Goal: Navigation & Orientation: Find specific page/section

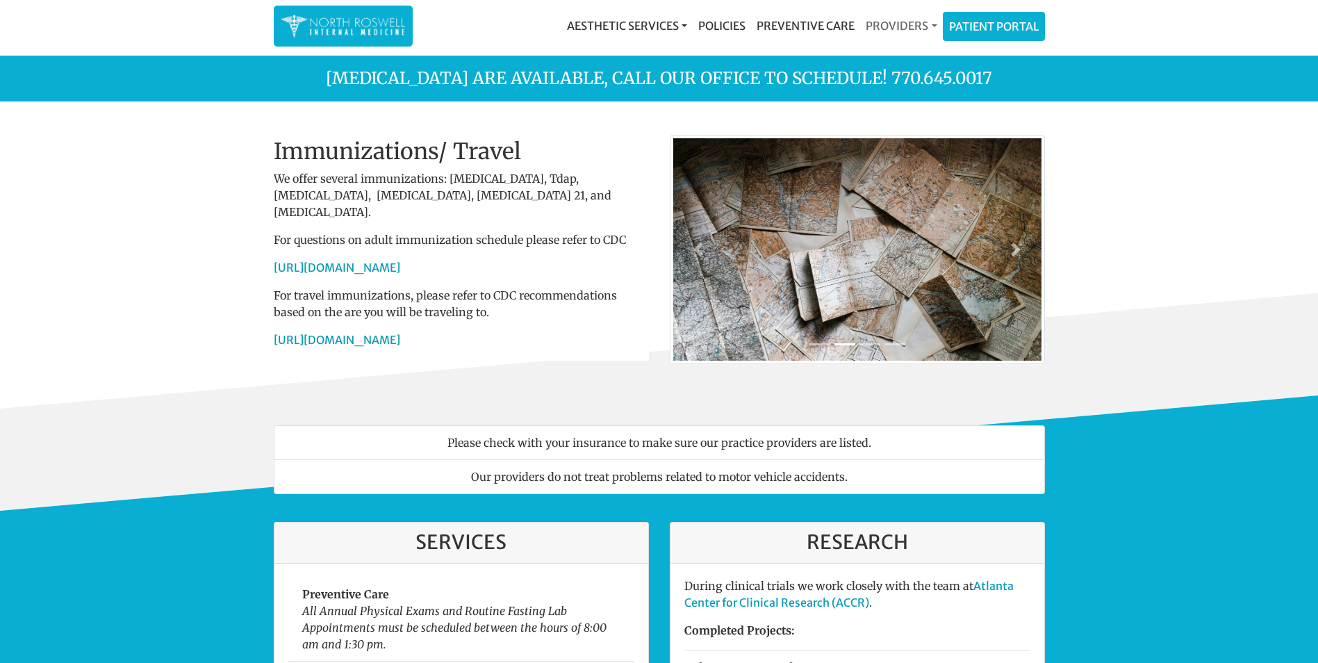
click at [921, 31] on link "Providers" at bounding box center [901, 26] width 82 height 28
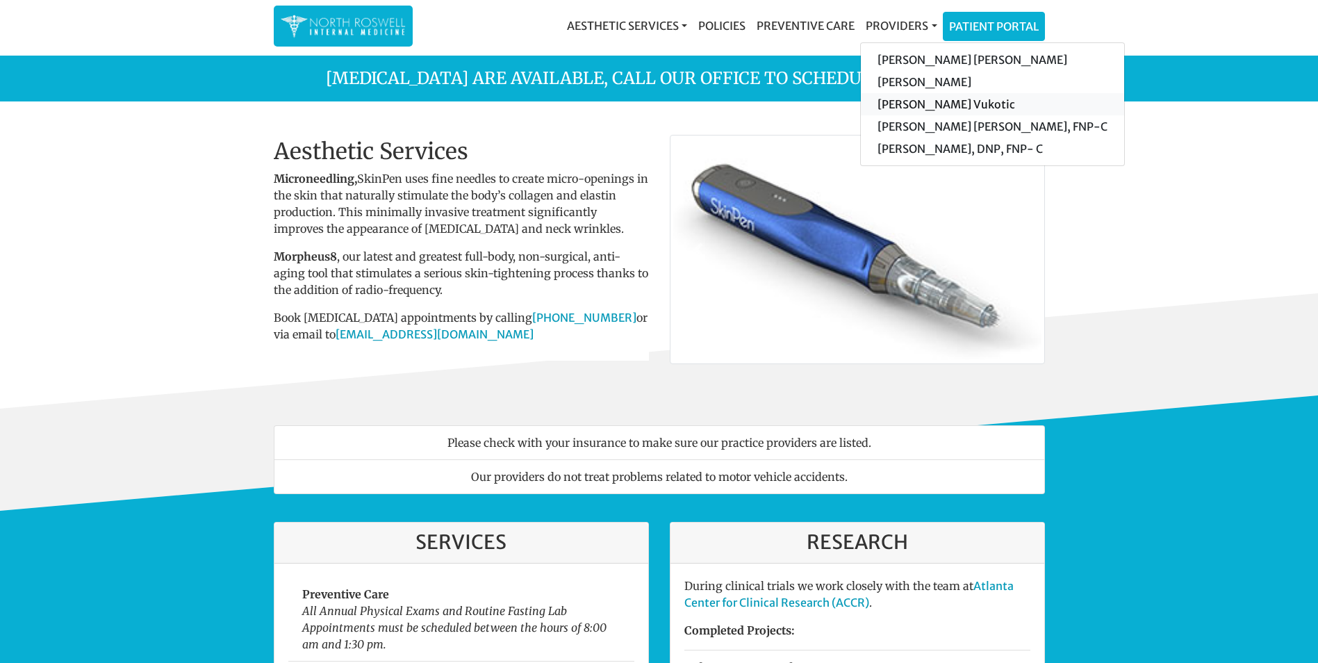
click at [919, 108] on link "[PERSON_NAME] Vukotic" at bounding box center [992, 104] width 263 height 22
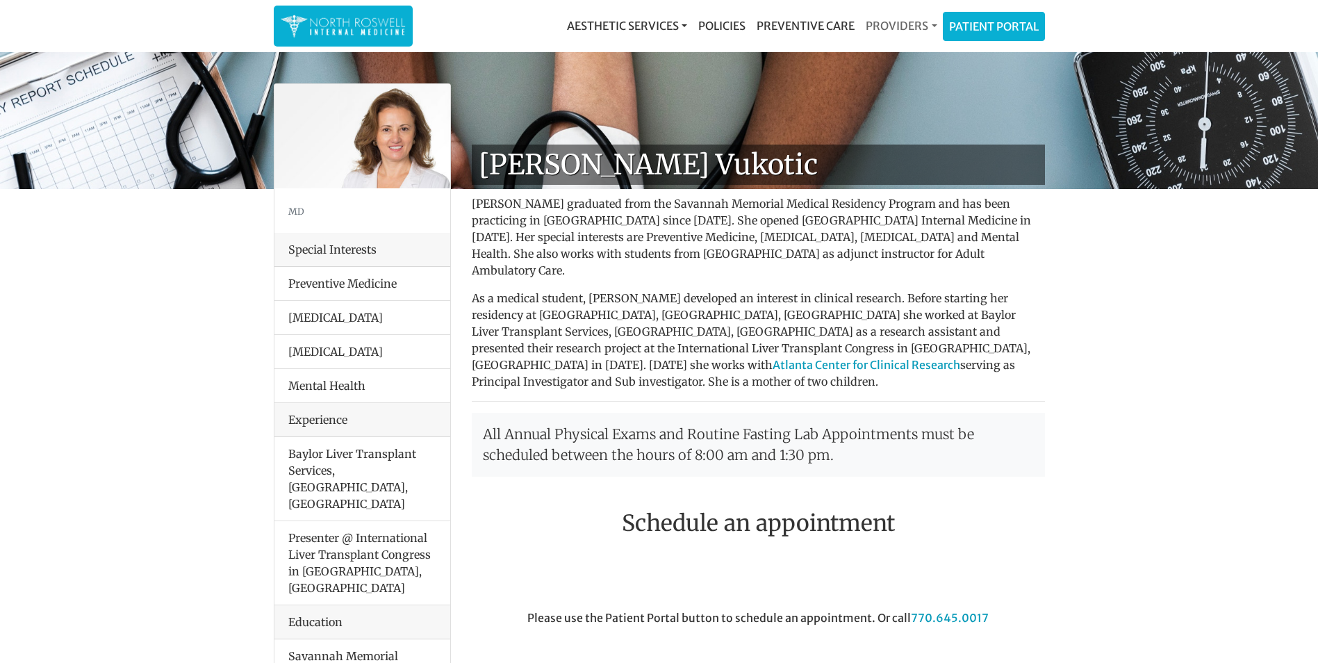
click at [894, 28] on link "Providers" at bounding box center [901, 26] width 82 height 28
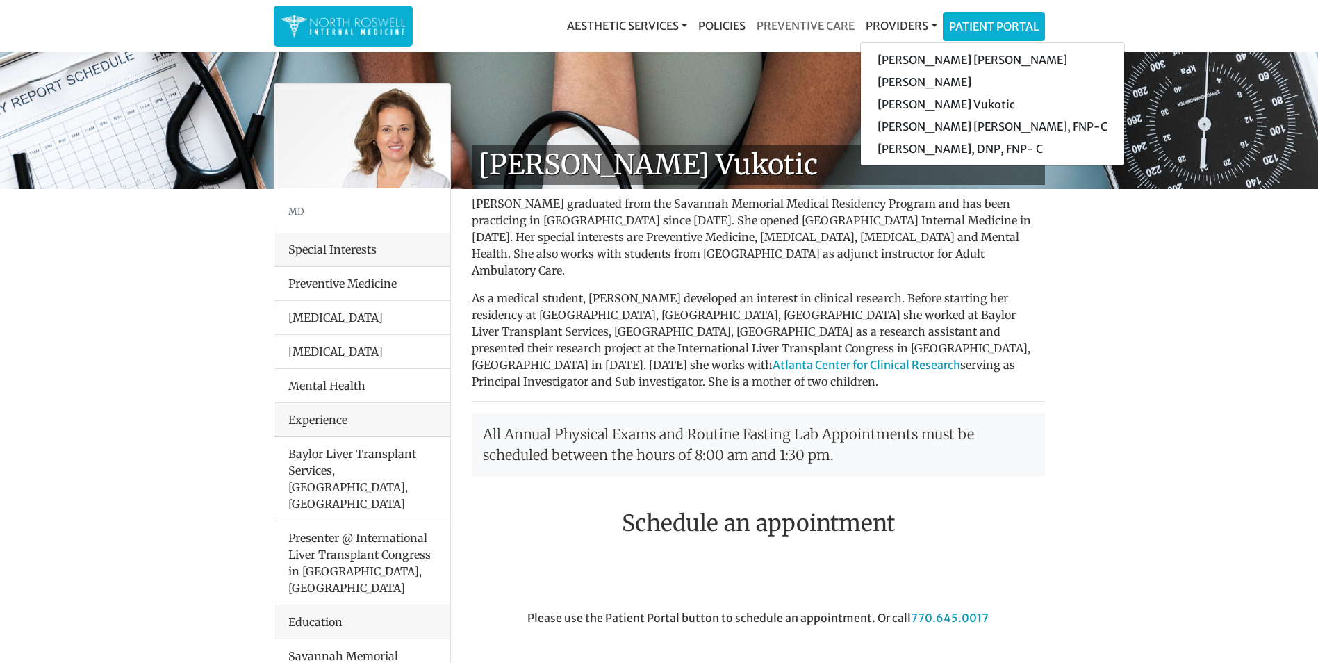
click at [838, 22] on link "Preventive Care" at bounding box center [805, 26] width 109 height 28
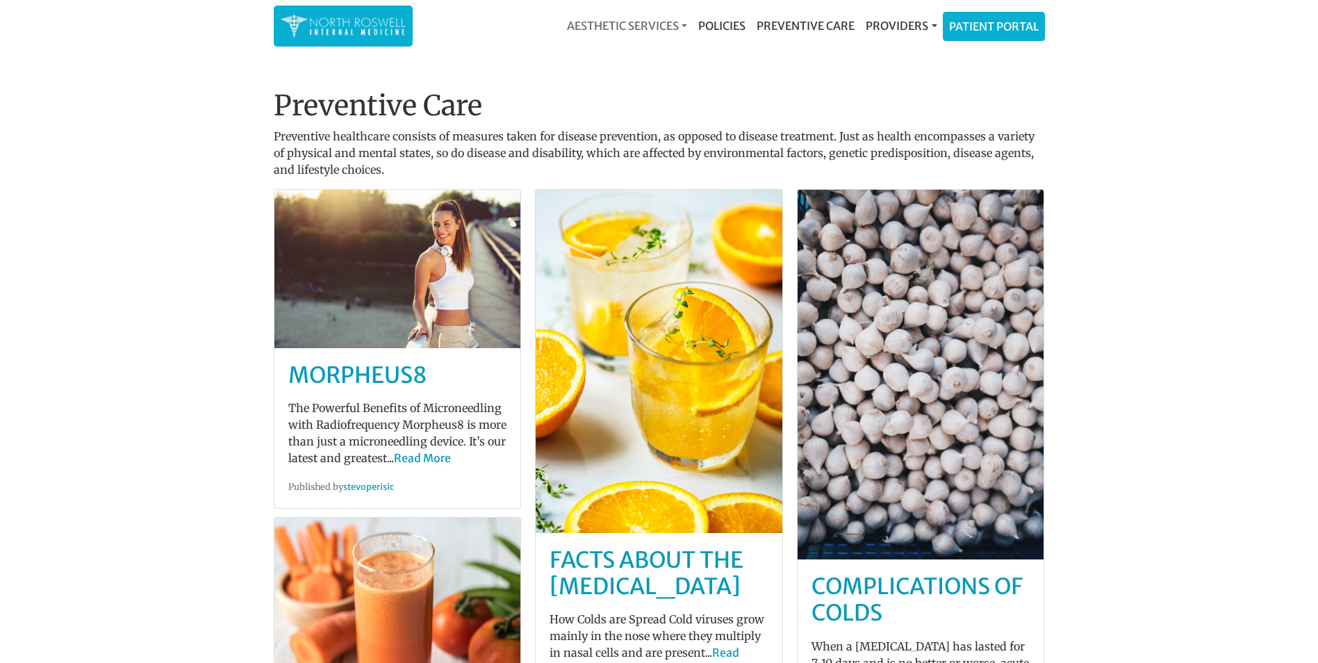
click at [665, 27] on link "Aesthetic Services" at bounding box center [626, 26] width 131 height 28
click at [743, 27] on link "Policies" at bounding box center [722, 26] width 58 height 28
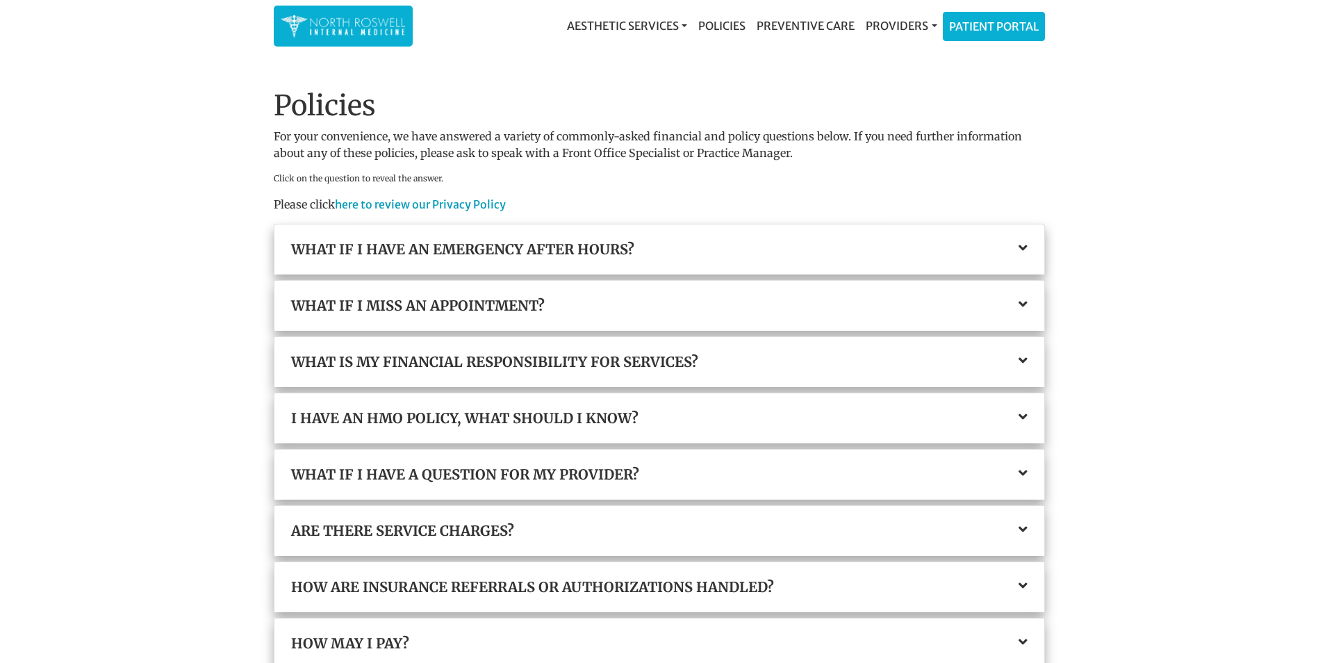
click at [331, 25] on img at bounding box center [343, 26] width 125 height 27
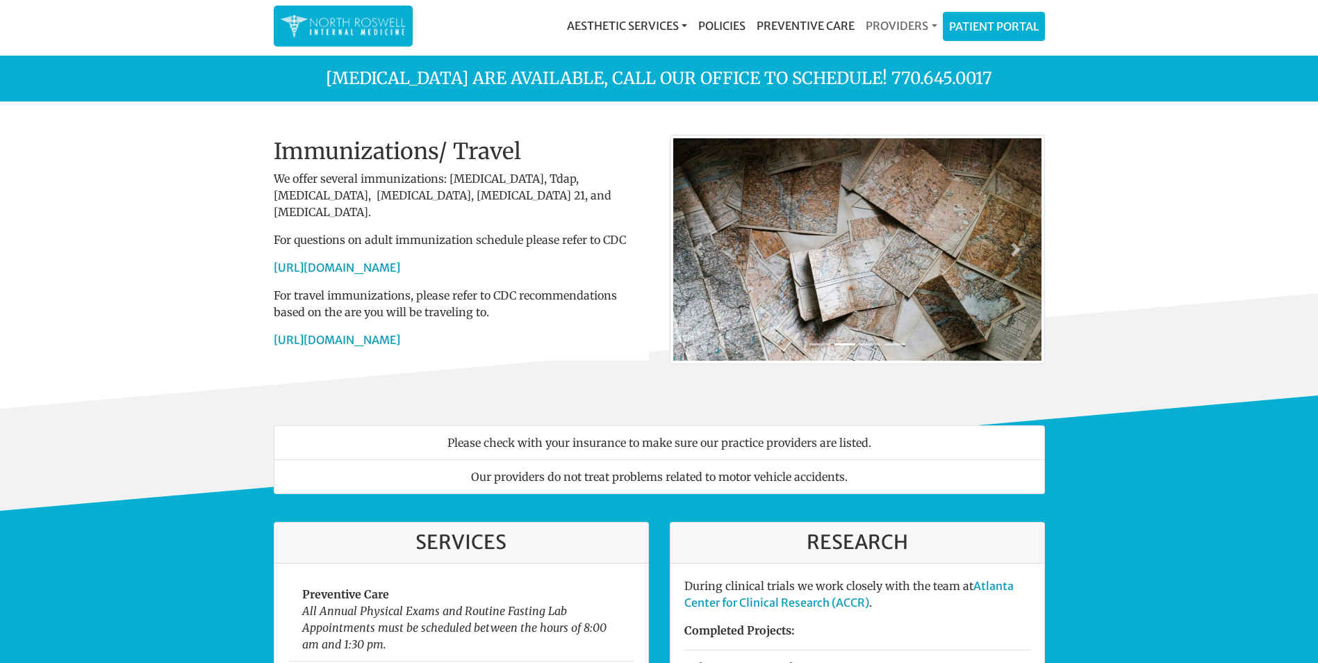
click at [912, 22] on link "Providers" at bounding box center [901, 26] width 82 height 28
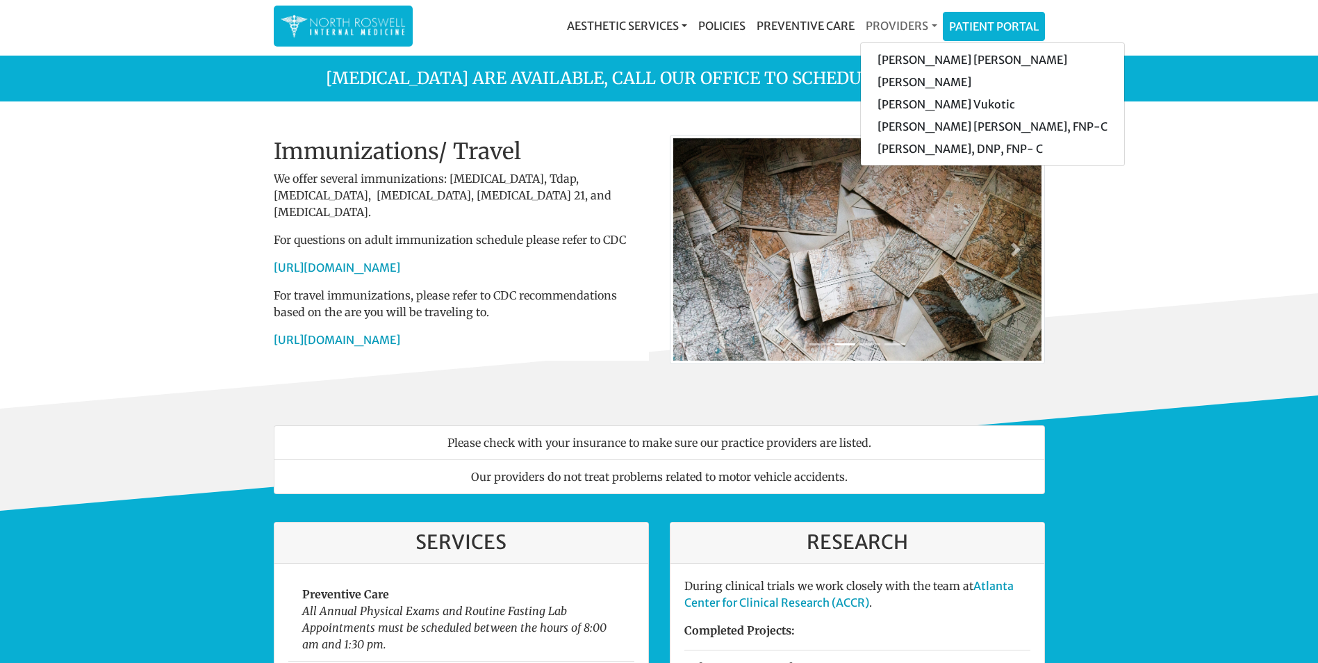
click at [912, 22] on link "Providers" at bounding box center [901, 26] width 82 height 28
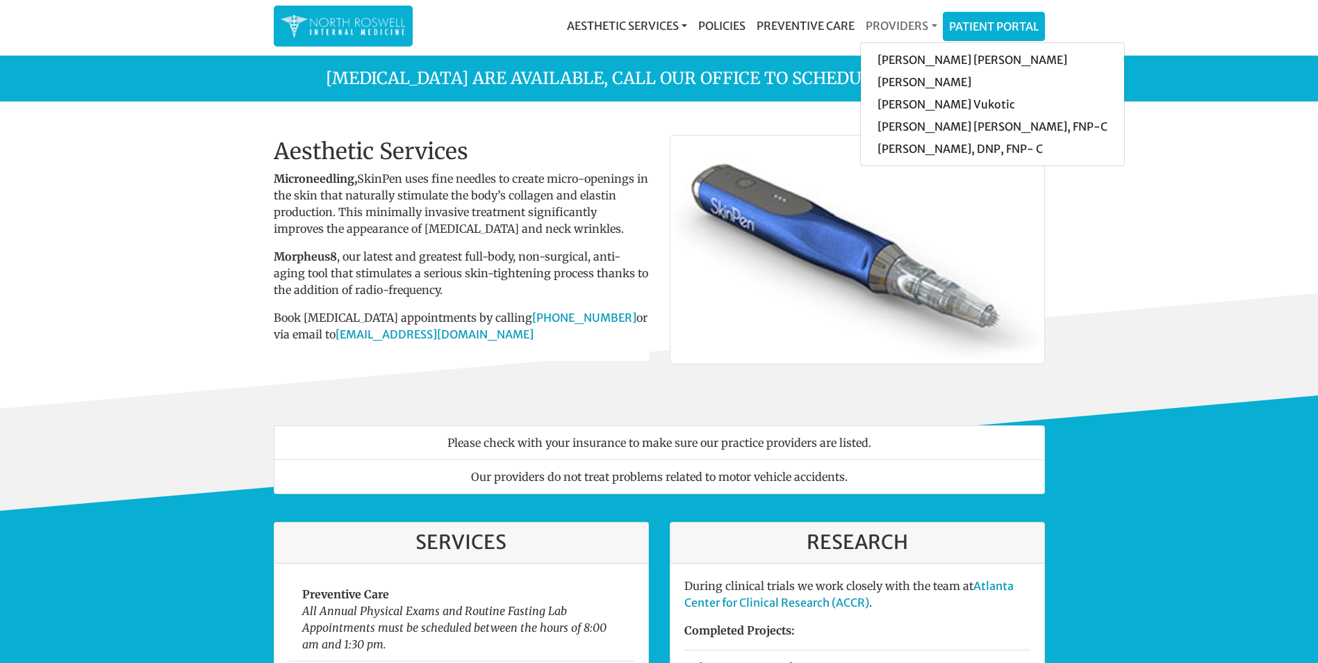
click at [912, 22] on link "Providers" at bounding box center [901, 26] width 82 height 28
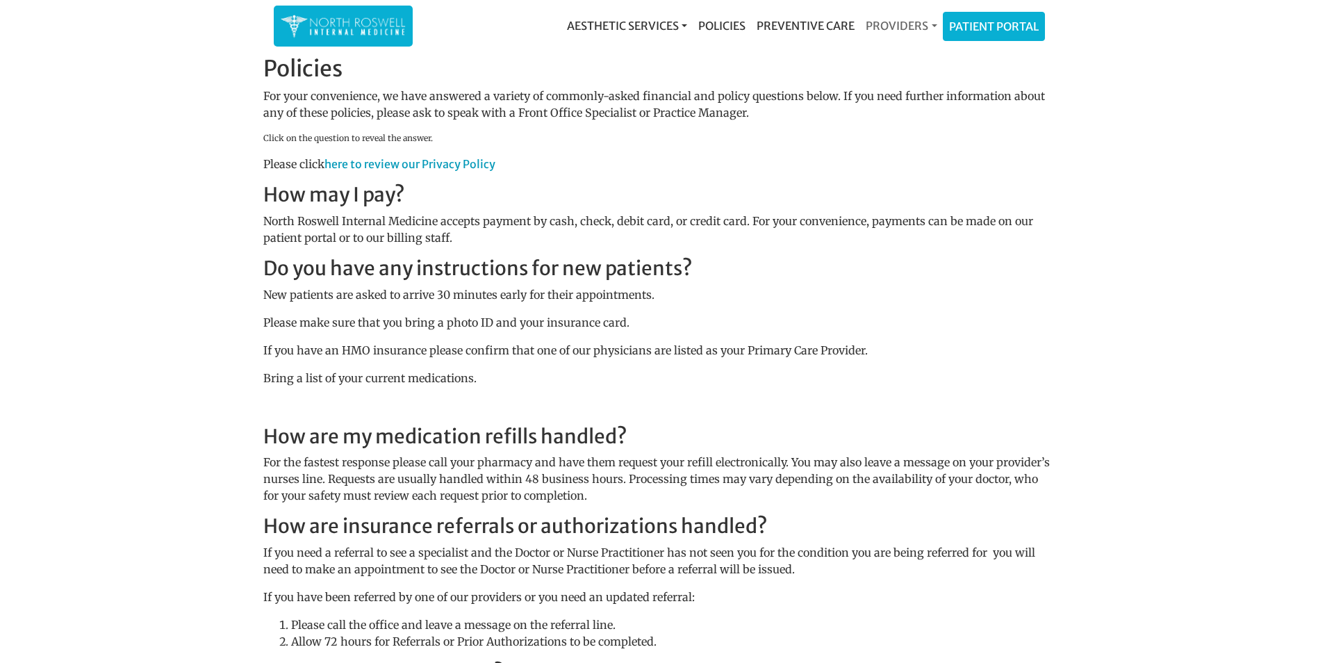
click at [902, 25] on link "Providers" at bounding box center [901, 26] width 82 height 28
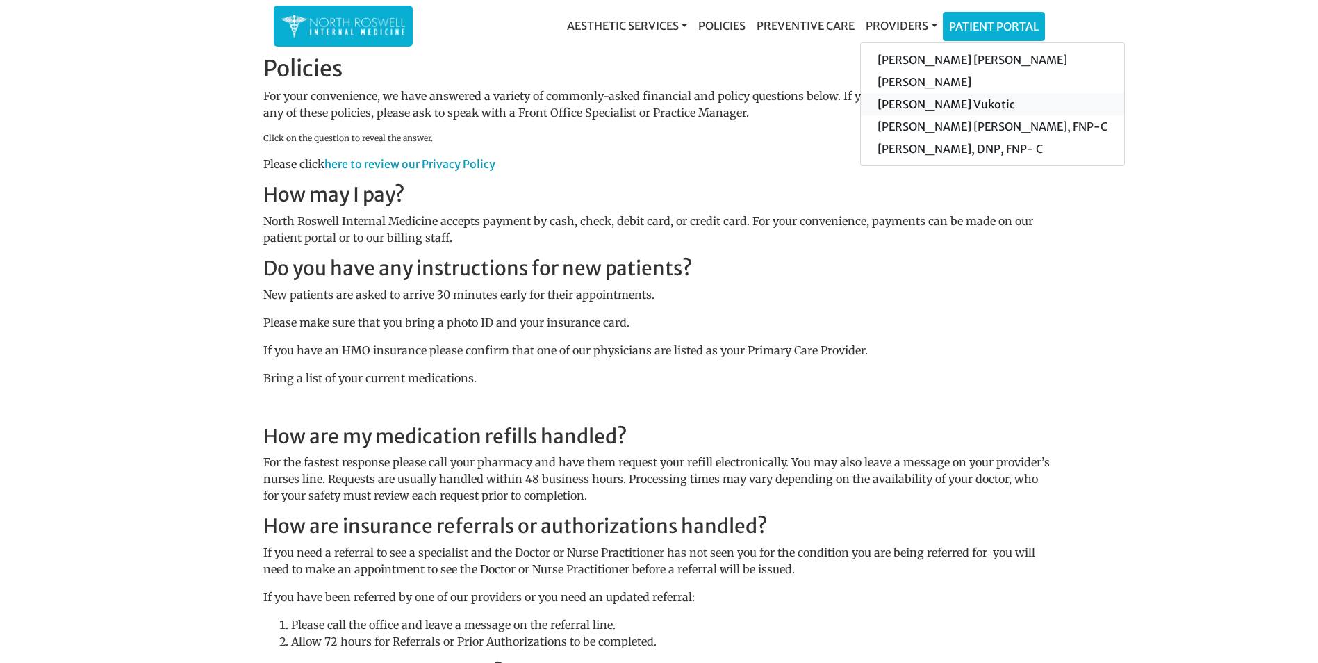
click at [897, 103] on link "[PERSON_NAME] Vukotic" at bounding box center [992, 104] width 263 height 22
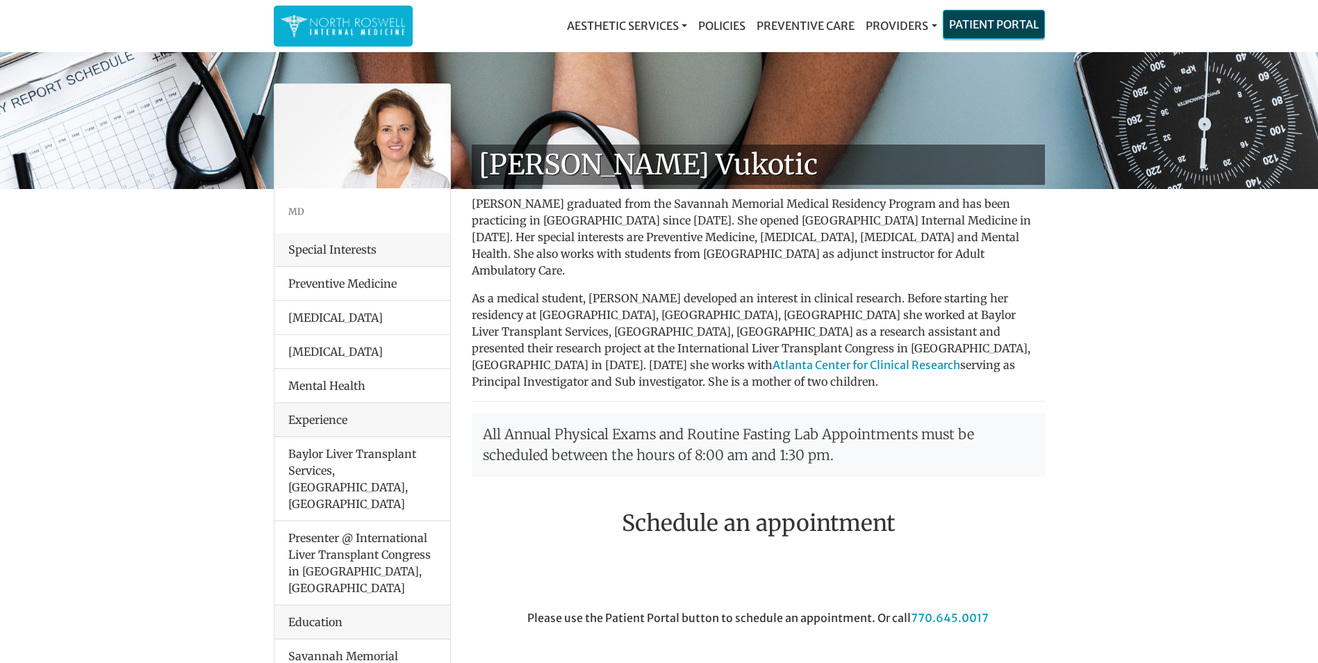
click at [988, 27] on link "Patient Portal" at bounding box center [993, 24] width 101 height 28
